Goal: Task Accomplishment & Management: Manage account settings

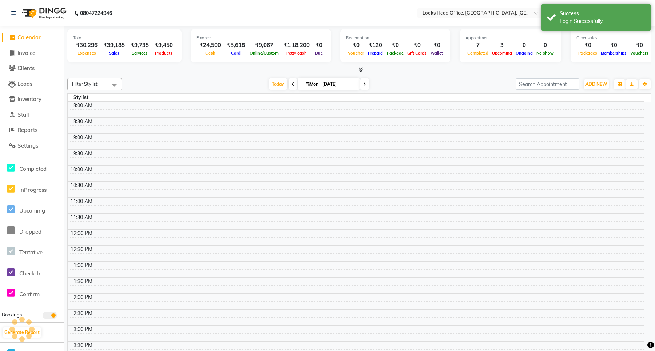
select select "en"
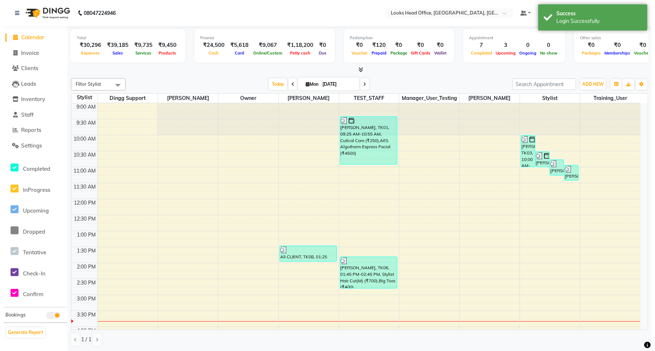
scroll to position [180, 0]
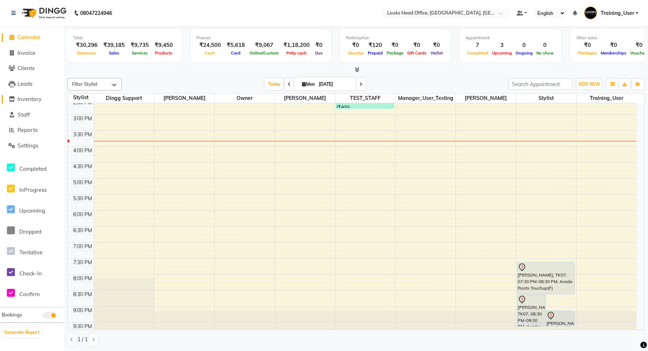
click at [27, 100] on span "Inventory" at bounding box center [29, 99] width 24 height 7
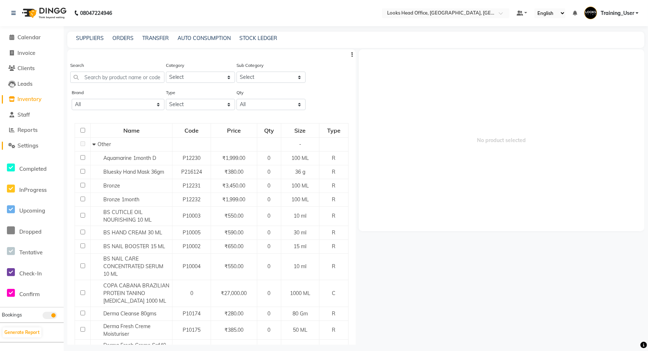
click at [33, 145] on span "Settings" at bounding box center [27, 145] width 21 height 7
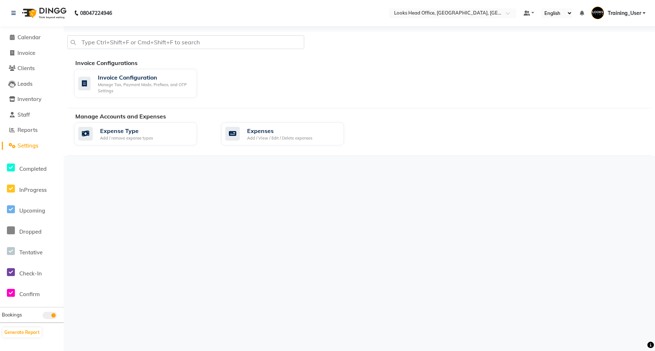
click at [627, 16] on span "Training_User" at bounding box center [623, 13] width 33 height 8
click at [598, 53] on link "Sign out" at bounding box center [608, 52] width 67 height 11
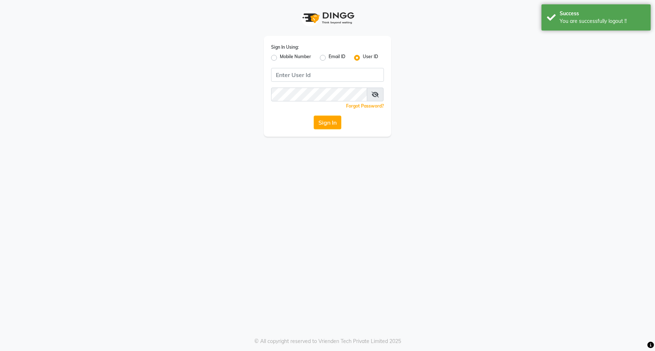
click at [291, 57] on label "Mobile Number" at bounding box center [295, 57] width 31 height 9
click at [284, 57] on input "Mobile Number" at bounding box center [282, 55] width 5 height 5
radio input "true"
radio input "false"
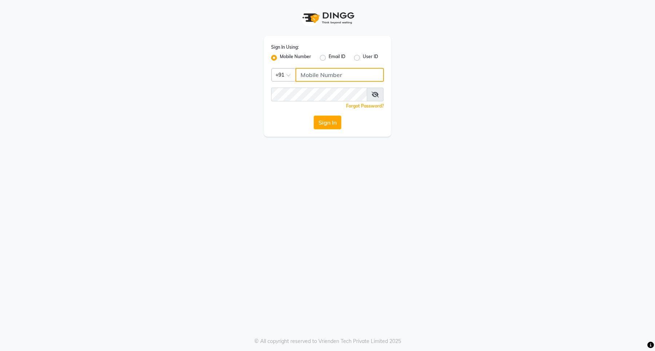
click at [316, 70] on input "Username" at bounding box center [339, 75] width 88 height 14
type input "2"
type input "8285358533"
click at [228, 139] on div "Sign In Using: Mobile Number Email ID User ID Country Code × [PHONE_NUMBER] Rem…" at bounding box center [327, 175] width 655 height 351
click at [328, 122] on button "Sign In" at bounding box center [327, 123] width 28 height 14
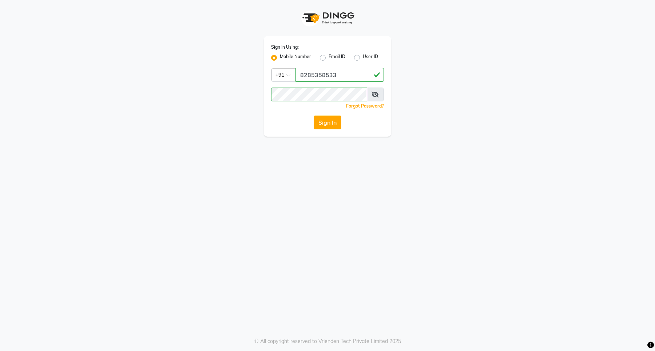
click at [279, 286] on div "Sign In Using: Mobile Number Email ID User ID Country Code × [PHONE_NUMBER] Rem…" at bounding box center [327, 175] width 655 height 351
click at [376, 93] on icon at bounding box center [374, 95] width 7 height 6
click at [325, 122] on button "Sign In" at bounding box center [327, 123] width 28 height 14
